Goal: Book appointment/travel/reservation

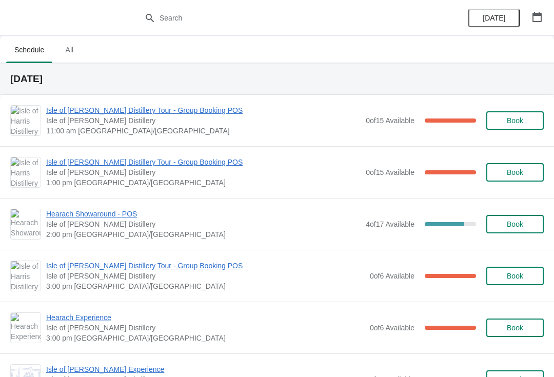
click at [533, 12] on icon "button" at bounding box center [537, 17] width 10 height 10
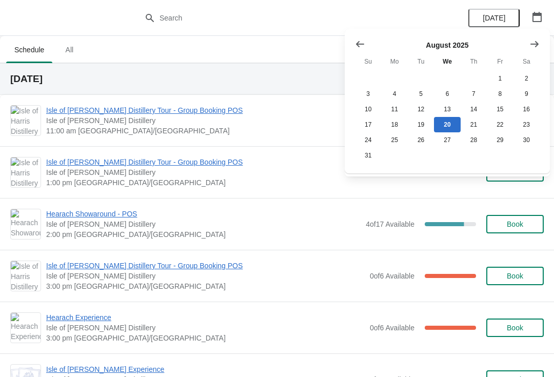
click at [535, 44] on icon "Show next month, September 2025" at bounding box center [534, 44] width 8 height 6
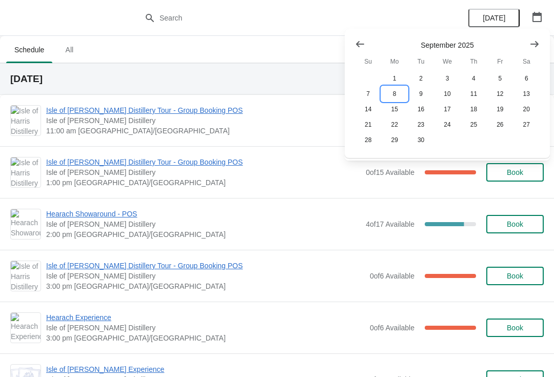
click at [390, 96] on button "8" at bounding box center [394, 93] width 26 height 15
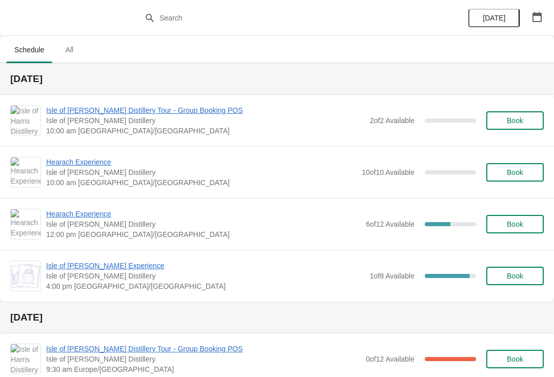
click at [517, 112] on button "Book" at bounding box center [514, 120] width 57 height 18
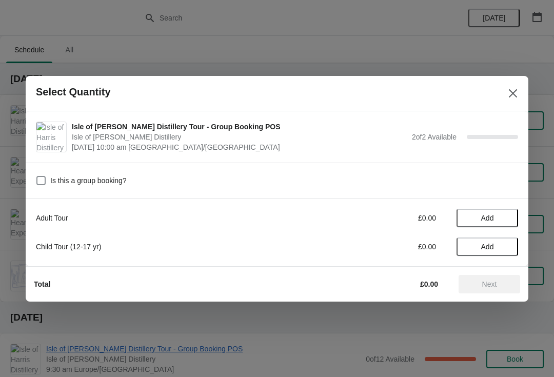
click at [497, 222] on button "Add" at bounding box center [487, 218] width 62 height 18
click at [506, 219] on icon at bounding box center [505, 217] width 11 height 11
click at [489, 292] on button "Next" at bounding box center [490, 284] width 62 height 18
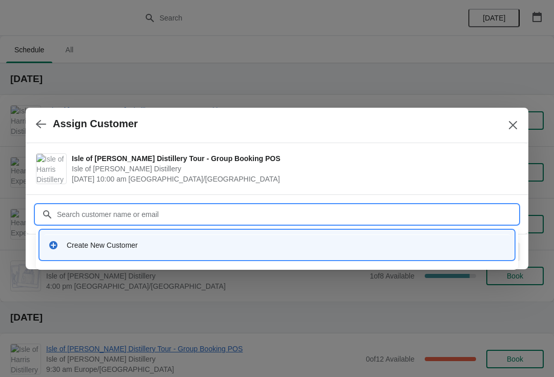
click at [201, 244] on div "Create New Customer" at bounding box center [286, 245] width 439 height 10
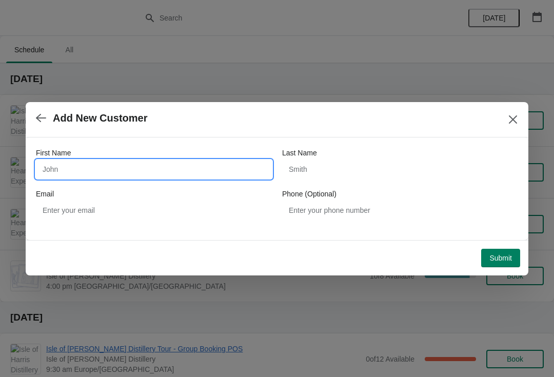
click at [154, 173] on input "First Name" at bounding box center [154, 169] width 236 height 18
type input "[PERSON_NAME]"
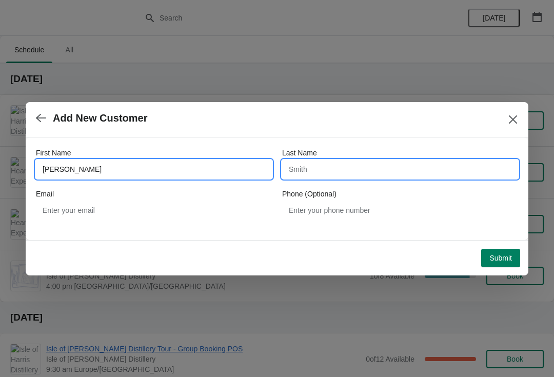
click at [343, 174] on input "Last Name" at bounding box center [400, 169] width 236 height 18
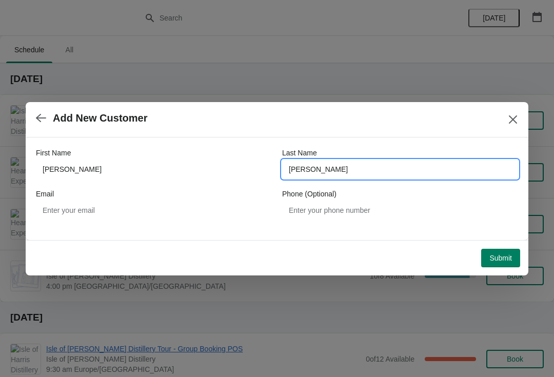
type input "[PERSON_NAME]"
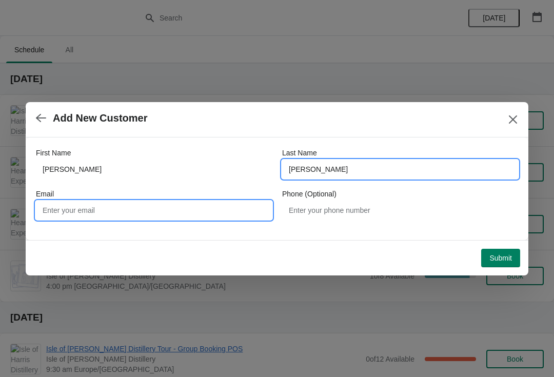
click at [147, 214] on input "Email" at bounding box center [154, 210] width 236 height 18
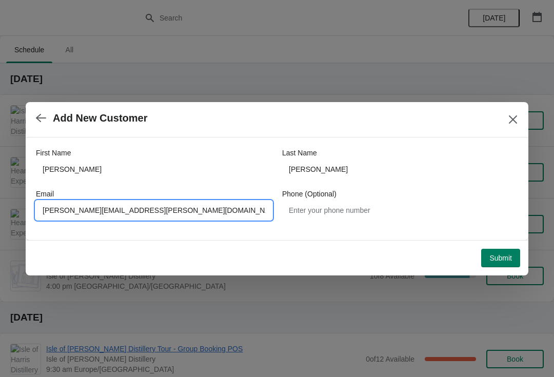
type input "[PERSON_NAME][EMAIL_ADDRESS][PERSON_NAME][DOMAIN_NAME]"
click at [508, 257] on span "Submit" at bounding box center [500, 258] width 23 height 8
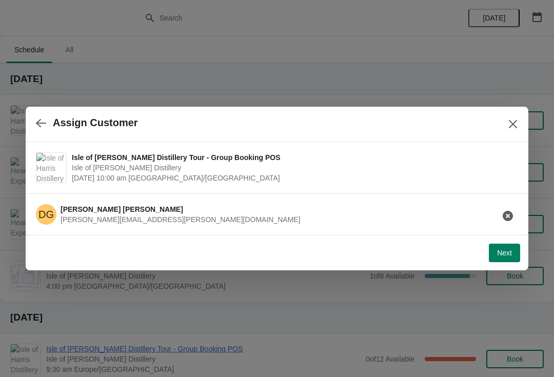
click at [519, 252] on button "Next" at bounding box center [504, 253] width 31 height 18
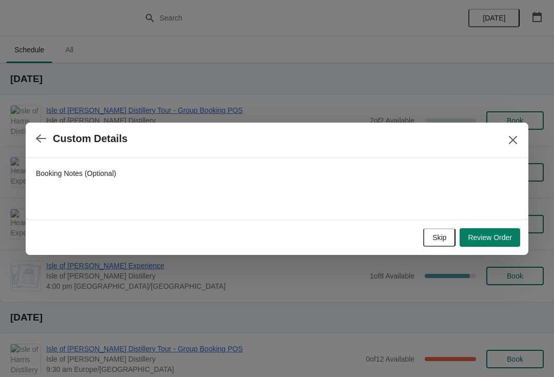
click at [499, 245] on button "Review Order" at bounding box center [490, 237] width 61 height 18
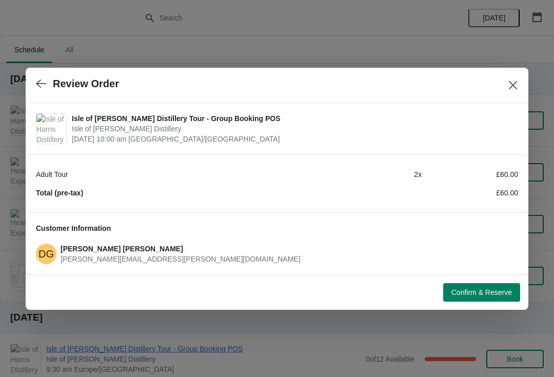
click at [495, 293] on span "Confirm & Reserve" at bounding box center [481, 292] width 61 height 8
